Goal: Task Accomplishment & Management: Complete application form

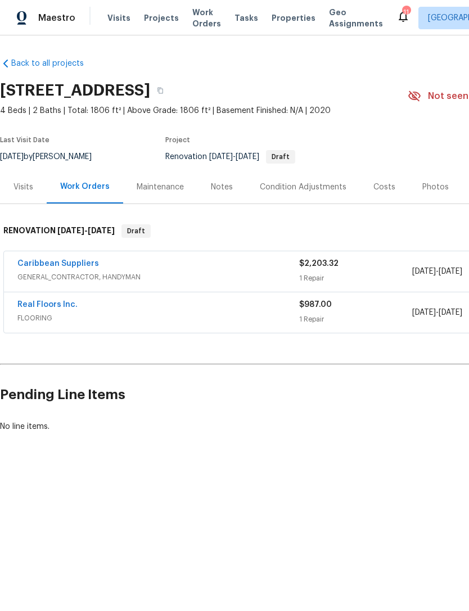
click at [82, 263] on link "Caribbean Suppliers" at bounding box center [58, 264] width 82 height 8
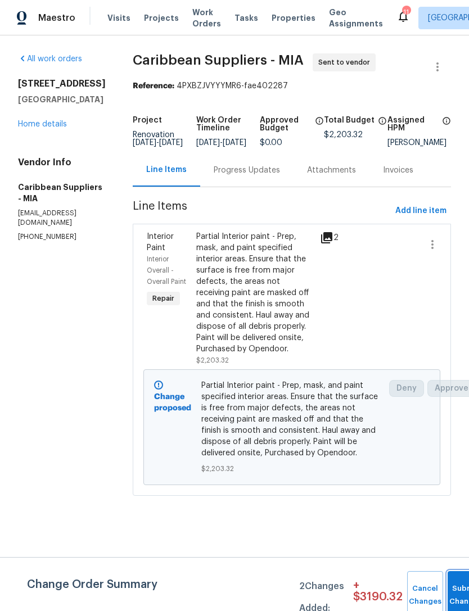
click at [453, 596] on span "Submit Changes" at bounding box center [465, 596] width 25 height 26
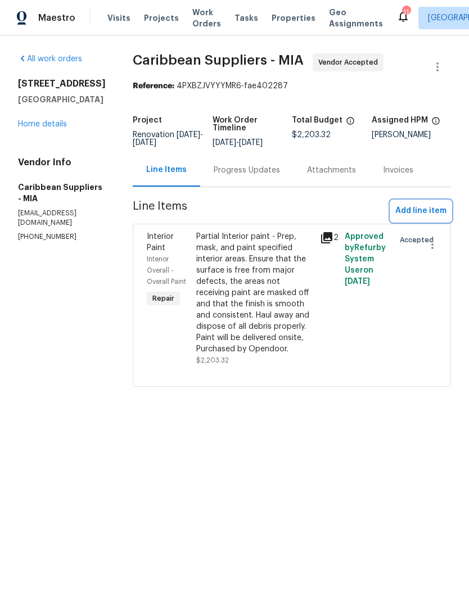
click at [413, 213] on span "Add line item" at bounding box center [420, 211] width 51 height 14
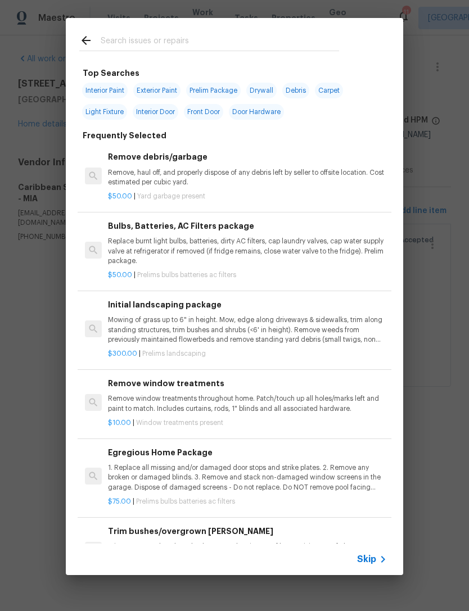
click at [380, 557] on icon at bounding box center [382, 559] width 13 height 13
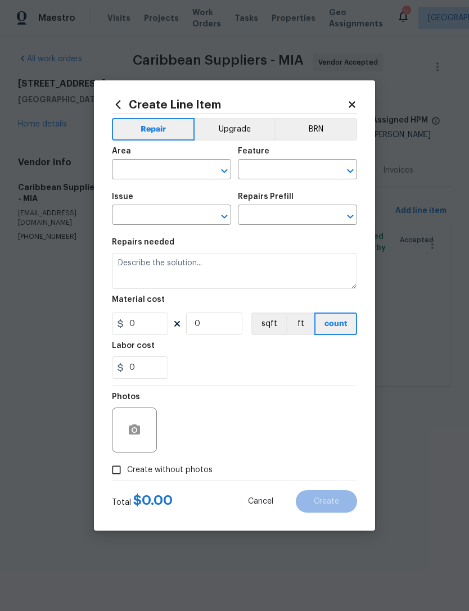
click at [166, 173] on input "text" at bounding box center [156, 170] width 88 height 17
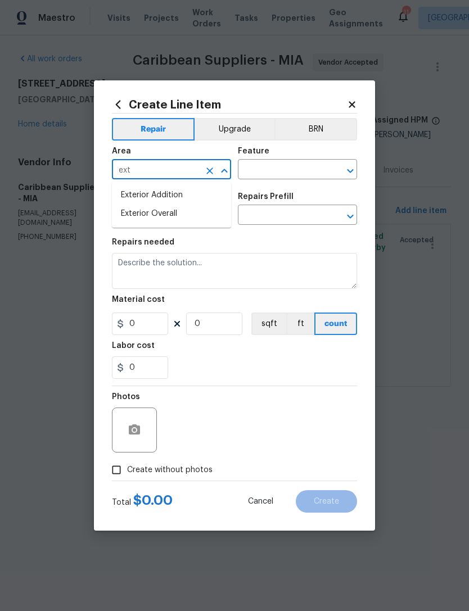
click at [184, 214] on li "Exterior Overall" at bounding box center [171, 214] width 119 height 19
type input "Exterior Overall"
click at [282, 169] on input "text" at bounding box center [282, 170] width 88 height 17
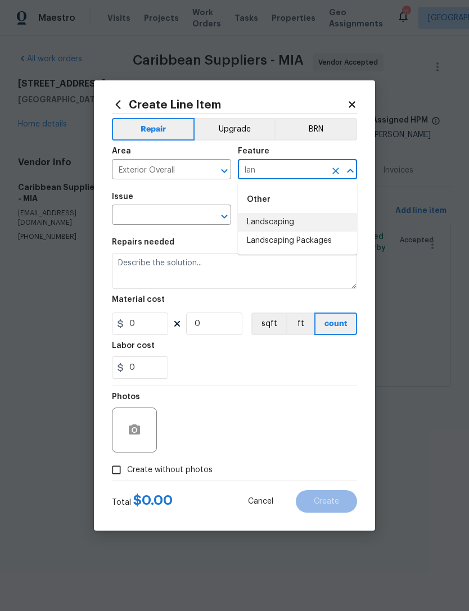
click at [293, 214] on li "Landscaping" at bounding box center [297, 222] width 119 height 19
type input "Landscaping"
click at [174, 215] on input "text" at bounding box center [156, 216] width 88 height 17
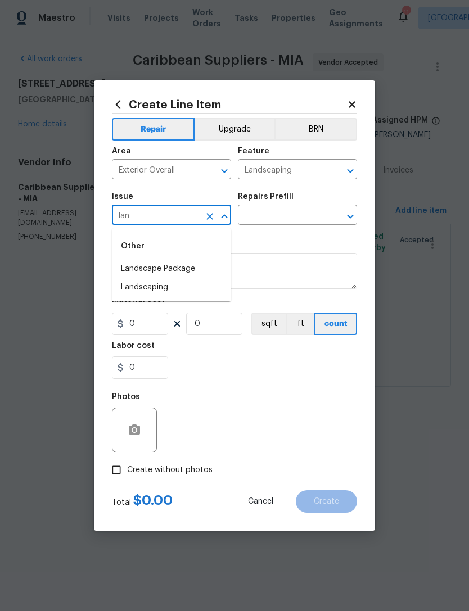
click at [161, 283] on li "Landscaping" at bounding box center [171, 287] width 119 height 19
type input "Landscaping"
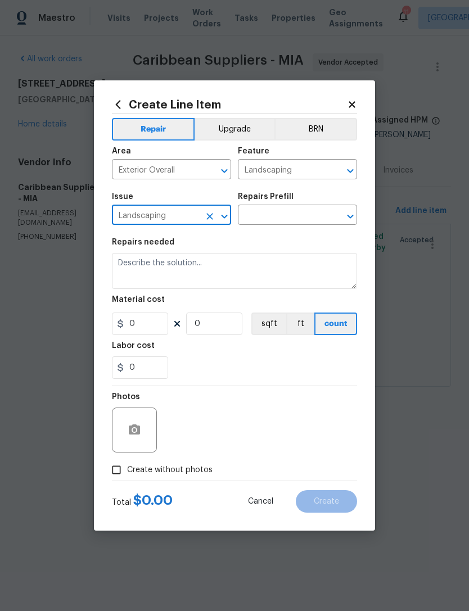
click at [284, 201] on div "Repairs Prefill" at bounding box center [297, 200] width 119 height 15
click at [284, 200] on h5 "Repairs Prefill" at bounding box center [266, 197] width 56 height 8
click at [294, 218] on input "text" at bounding box center [282, 216] width 88 height 17
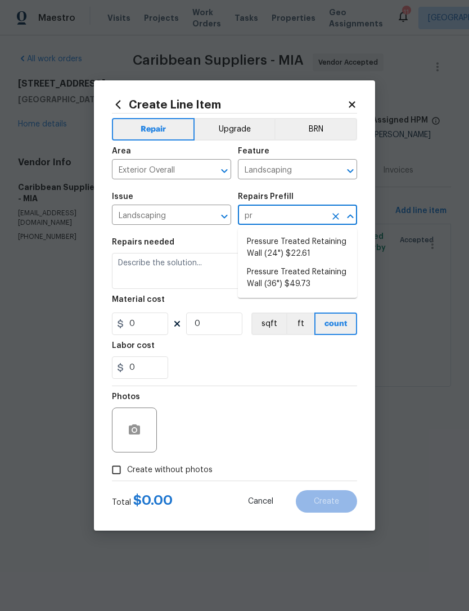
type input "p"
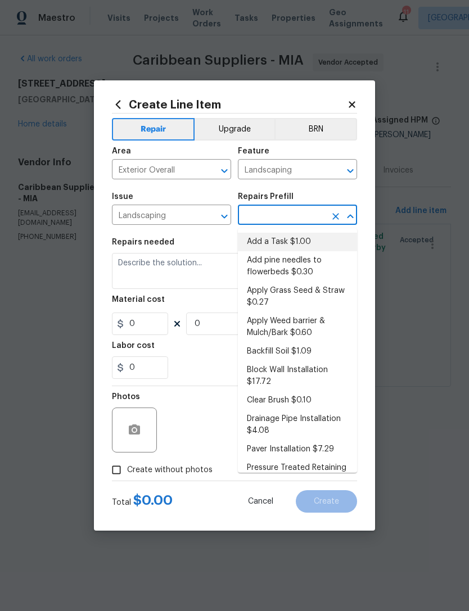
click at [290, 238] on li "Add a Task $1.00" at bounding box center [297, 242] width 119 height 19
type input "Add a Task $1.00"
type textarea "HPM to detail"
type input "1"
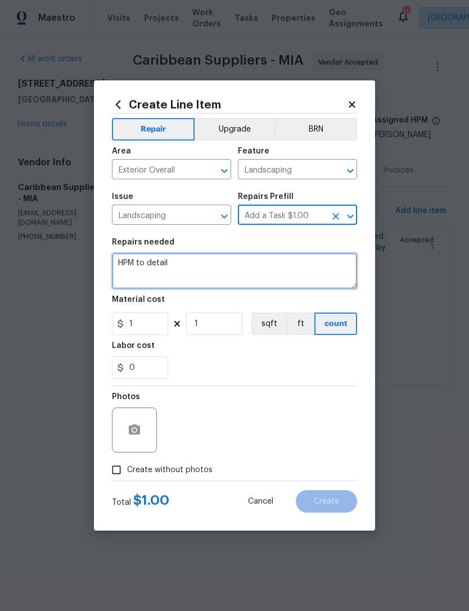
click at [229, 269] on textarea "HPM to detail" at bounding box center [234, 271] width 245 height 36
type textarea "H"
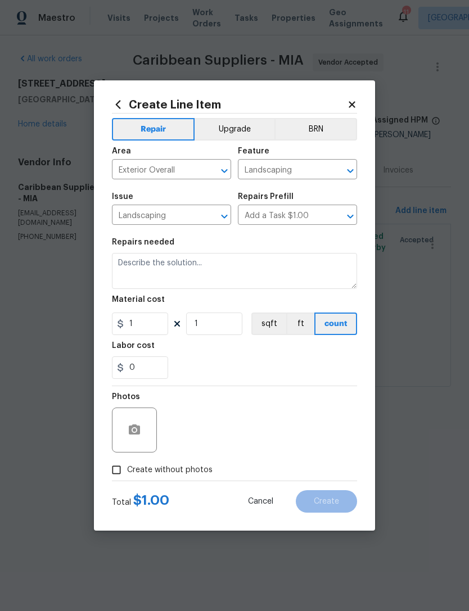
click at [192, 213] on input "Landscaping" at bounding box center [156, 216] width 88 height 17
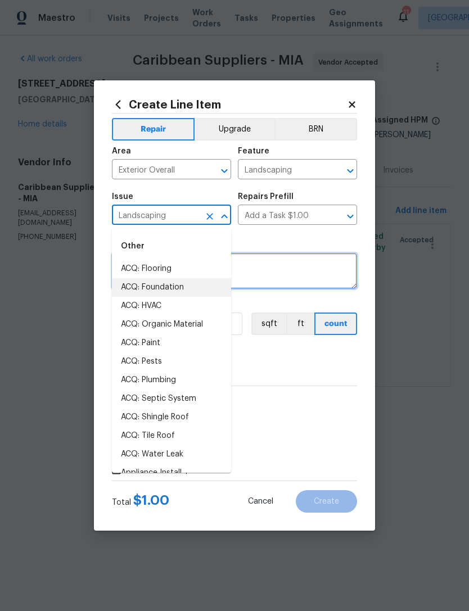
click at [294, 277] on textarea at bounding box center [234, 271] width 245 height 36
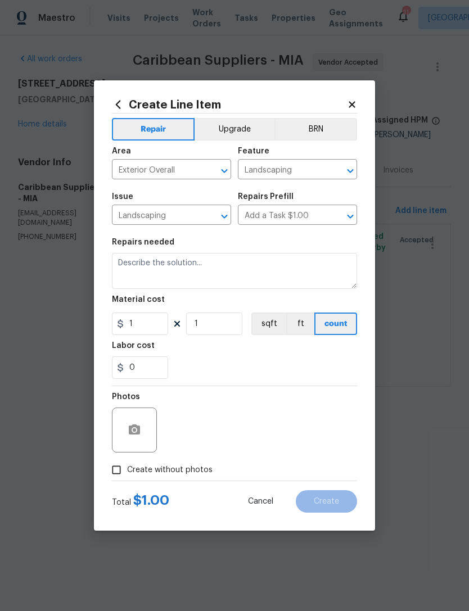
click at [312, 210] on input "Add a Task $1.00" at bounding box center [282, 216] width 88 height 17
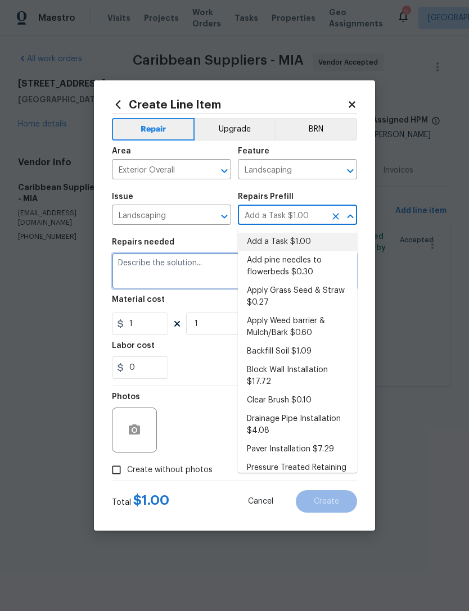
click at [175, 273] on textarea at bounding box center [234, 271] width 245 height 36
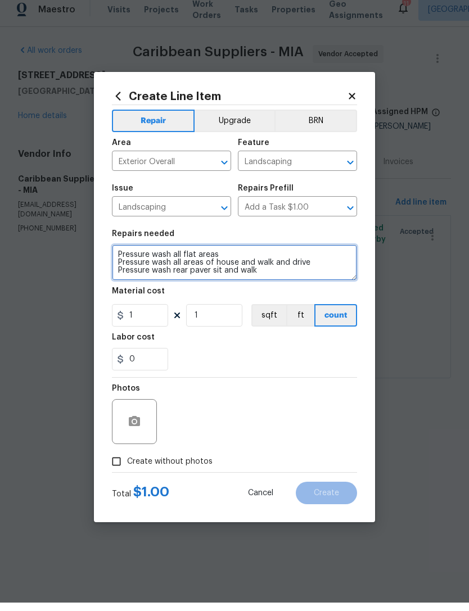
type textarea "Pressure wash all flat areas Pressure wash all areas of house and walk and driv…"
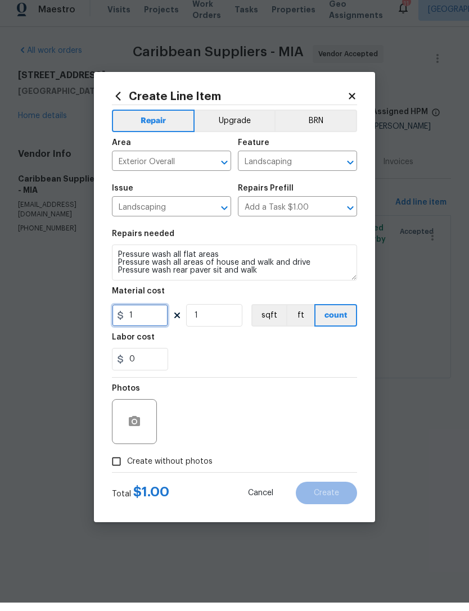
click at [151, 319] on input "1" at bounding box center [140, 324] width 56 height 22
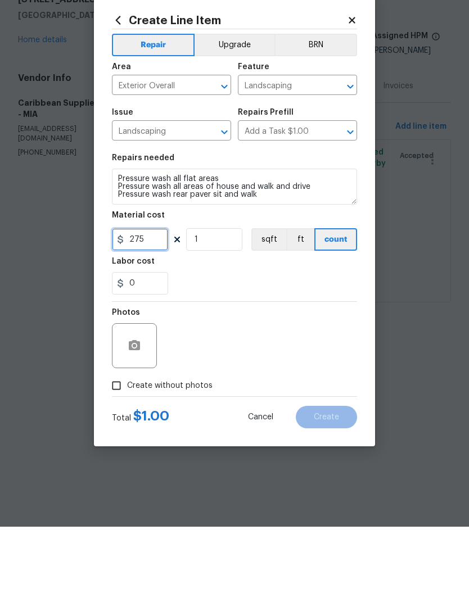
type input "275"
click at [115, 460] on input "Create without photos" at bounding box center [116, 470] width 21 height 21
checkbox input "true"
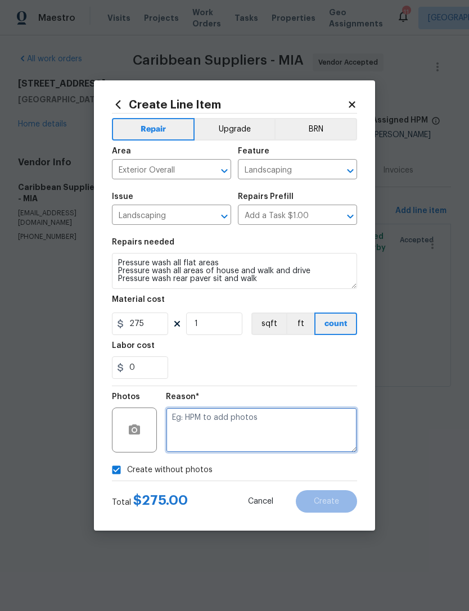
click at [254, 418] on textarea at bounding box center [261, 430] width 191 height 45
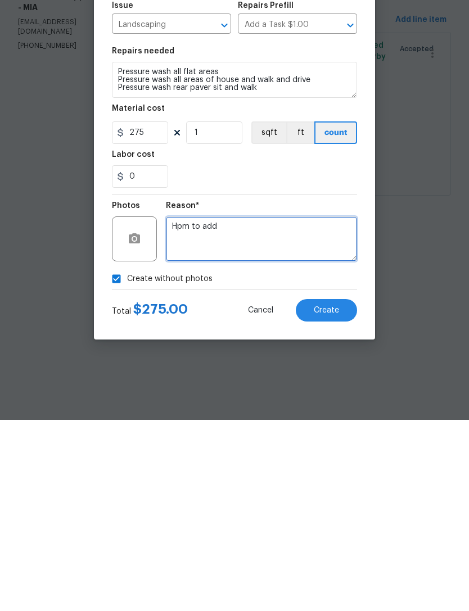
type textarea "Hpm to add"
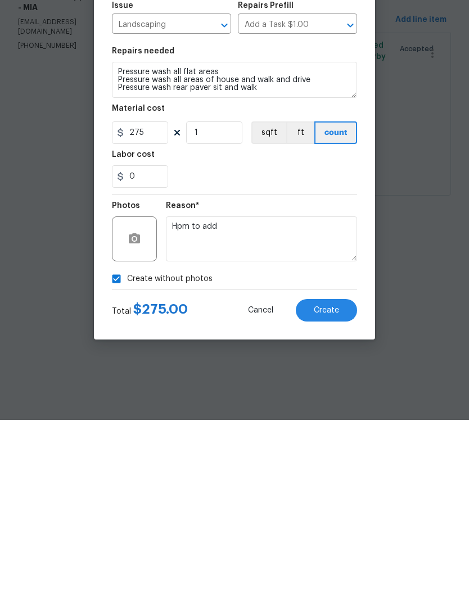
click at [346, 490] on button "Create" at bounding box center [326, 501] width 61 height 22
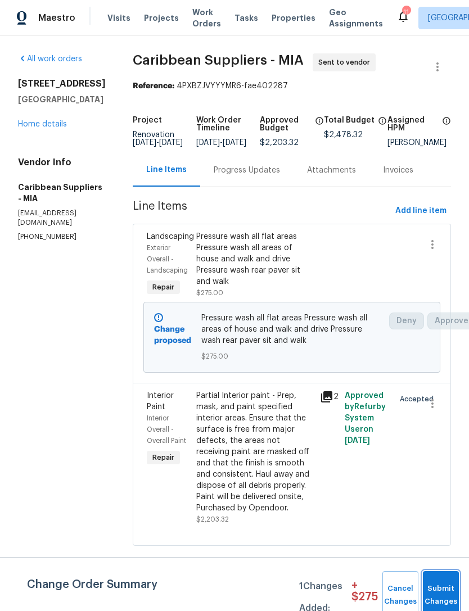
click at [446, 589] on button "Submit Changes" at bounding box center [441, 595] width 36 height 48
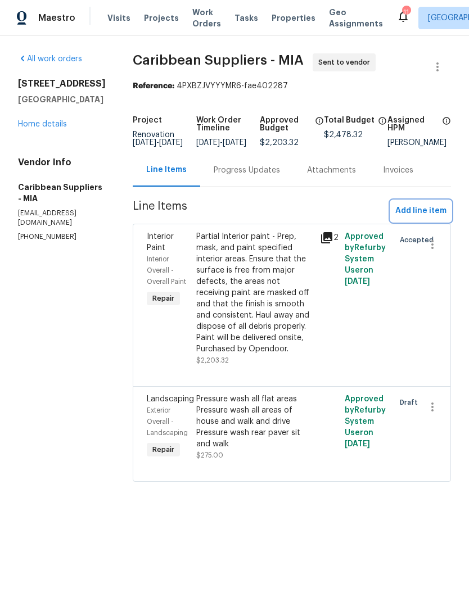
click at [415, 211] on button "Add line item" at bounding box center [421, 211] width 60 height 21
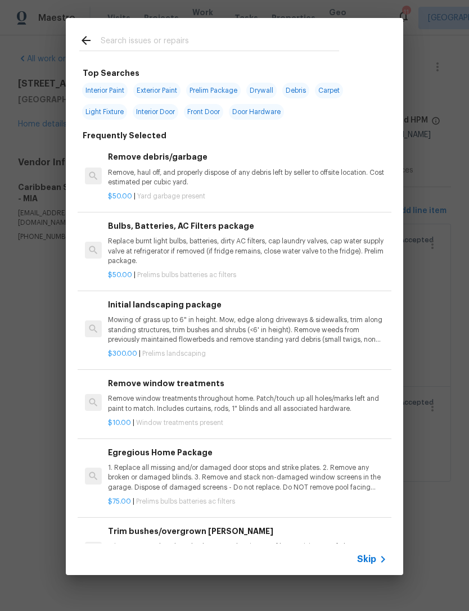
click at [164, 44] on input "text" at bounding box center [220, 42] width 238 height 17
type input "Land"
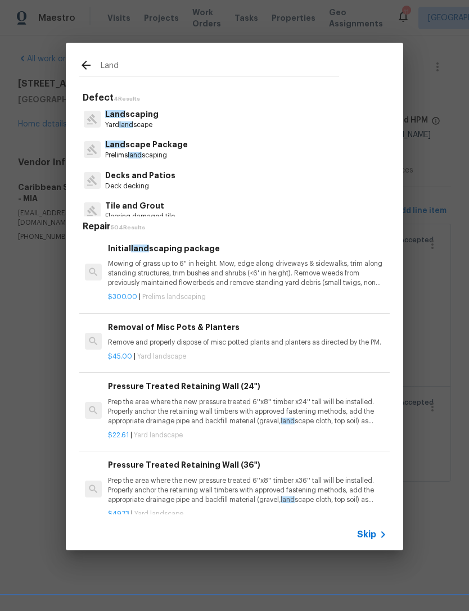
click at [241, 267] on p "Mowing of grass up to 6" in height. Mow, edge along driveways & sidewalks, trim…" at bounding box center [247, 273] width 279 height 29
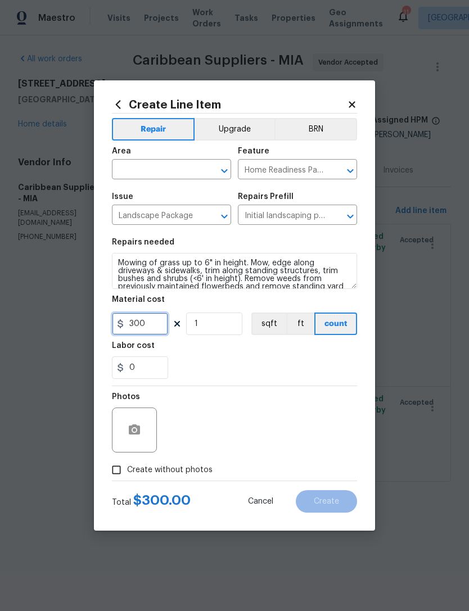
click at [159, 328] on input "300" at bounding box center [140, 324] width 56 height 22
type input "250"
click at [259, 368] on div "0" at bounding box center [234, 368] width 245 height 22
click at [115, 471] on input "Create without photos" at bounding box center [116, 470] width 21 height 21
checkbox input "true"
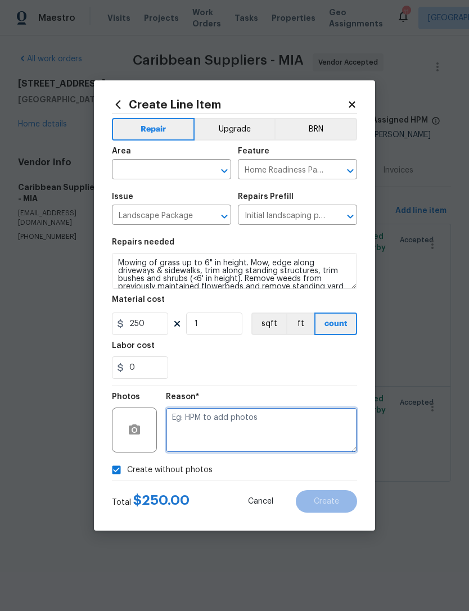
click at [233, 438] on textarea at bounding box center [261, 430] width 191 height 45
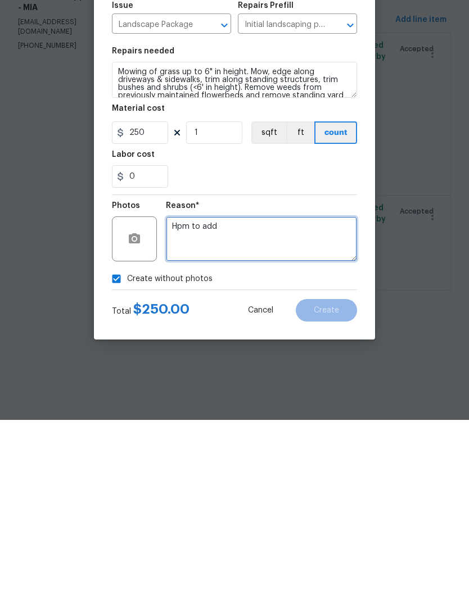
type textarea "Hpm to add"
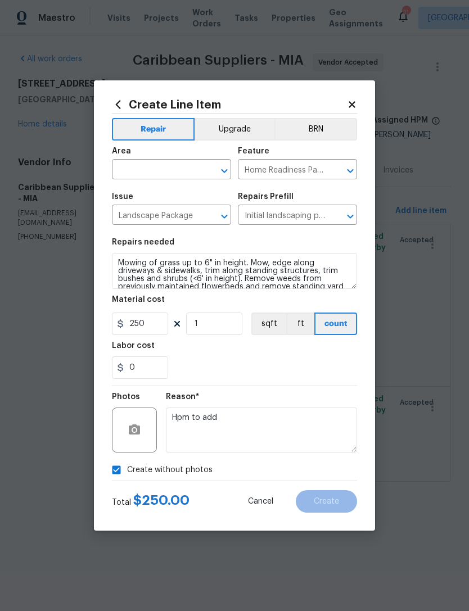
click at [172, 162] on input "text" at bounding box center [156, 170] width 88 height 17
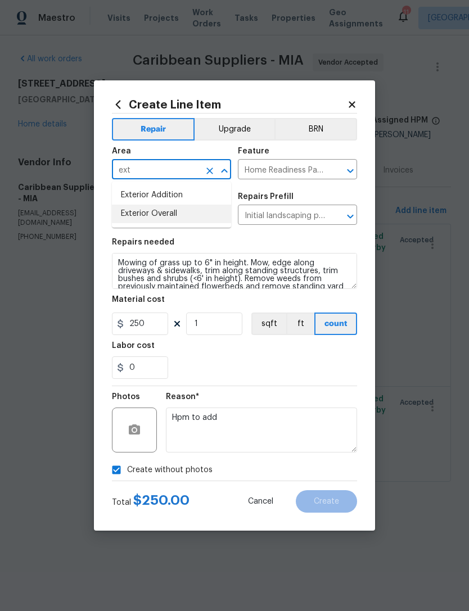
click at [168, 210] on li "Exterior Overall" at bounding box center [171, 214] width 119 height 19
type input "Exterior Overall"
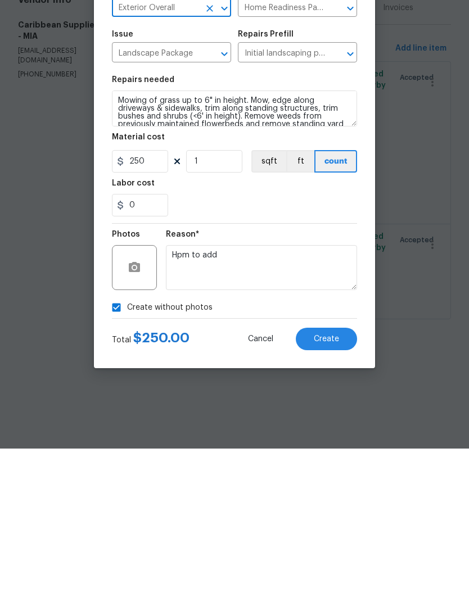
click at [342, 490] on button "Create" at bounding box center [326, 501] width 61 height 22
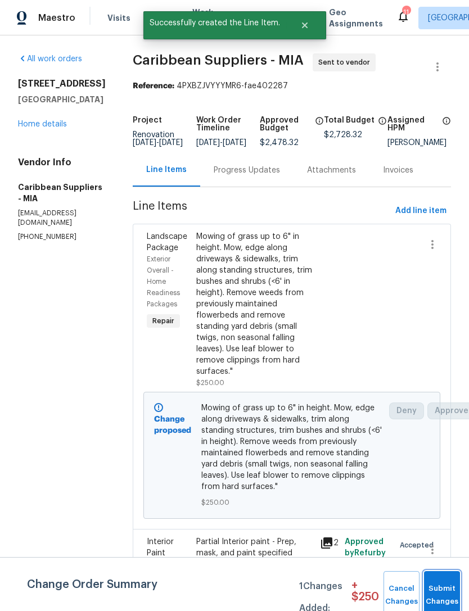
click at [442, 587] on button "Submit Changes" at bounding box center [442, 595] width 36 height 48
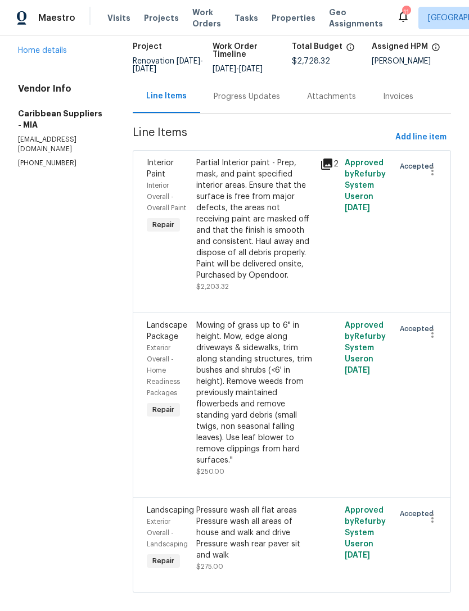
scroll to position [73, 0]
